Goal: Navigation & Orientation: Go to known website

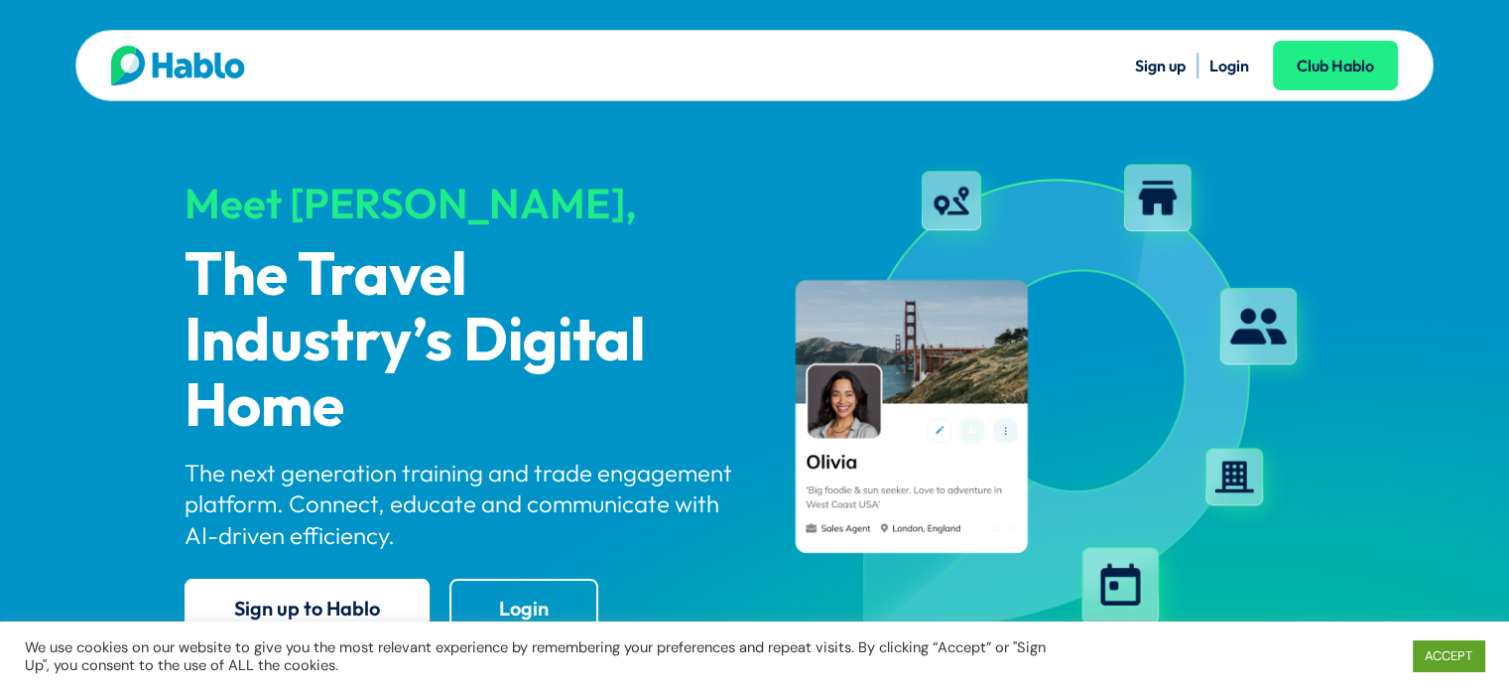
click at [1414, 214] on div "Sign up Login Club Hablo Meet Hablo, The Travel Industry’s Digital Home The nex…" at bounding box center [754, 353] width 1509 height 707
